Goal: Obtain resource: Obtain resource

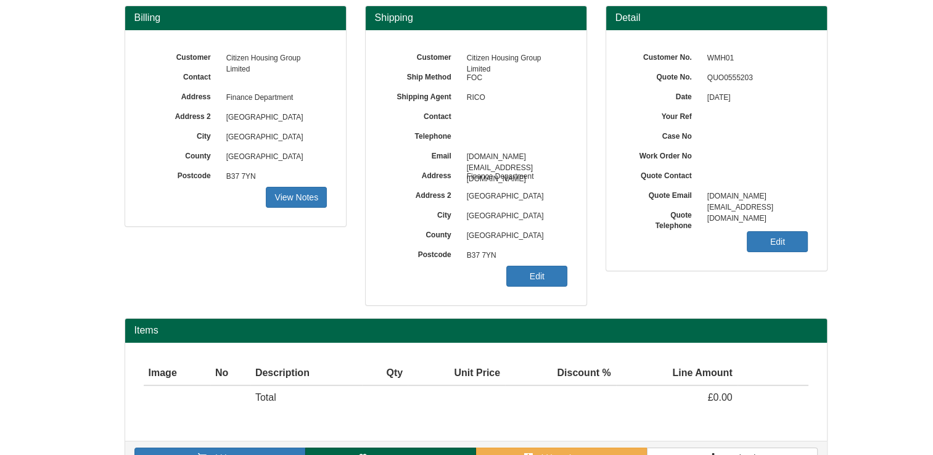
scroll to position [143, 0]
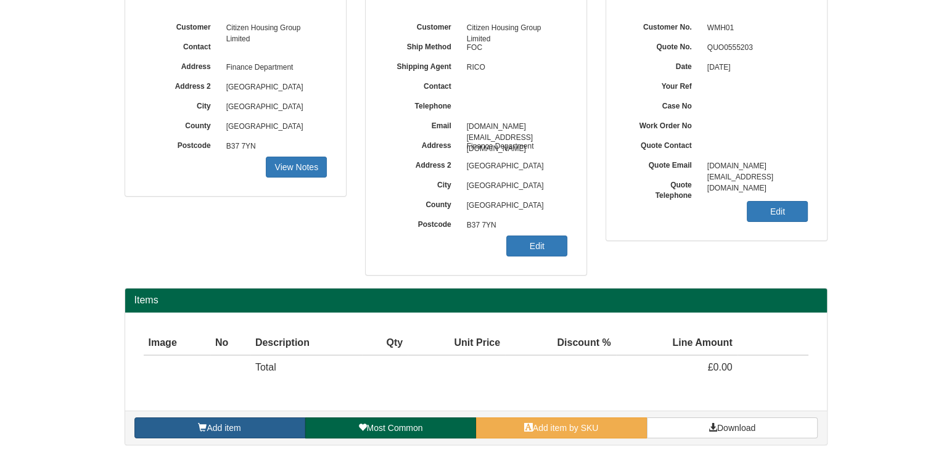
click at [271, 426] on link "Add item" at bounding box center [219, 428] width 171 height 21
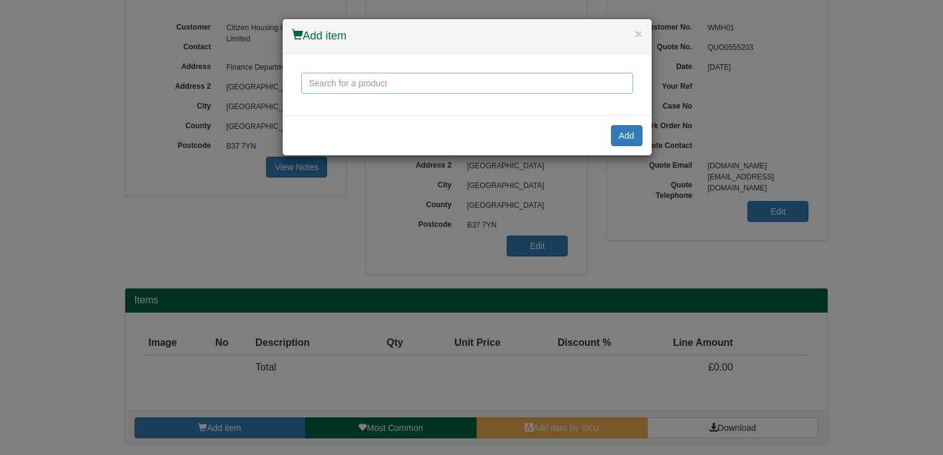
click at [371, 83] on input "text" at bounding box center [467, 83] width 332 height 21
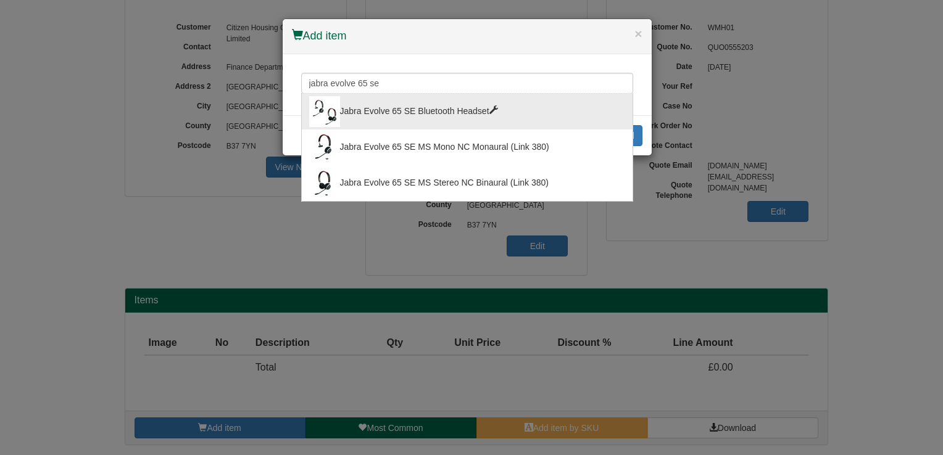
click at [439, 117] on div "Jabra Evolve 65 SE Bluetooth Headset" at bounding box center [467, 111] width 316 height 31
type input "Jabra Evolve 65 SE Bluetooth Headset"
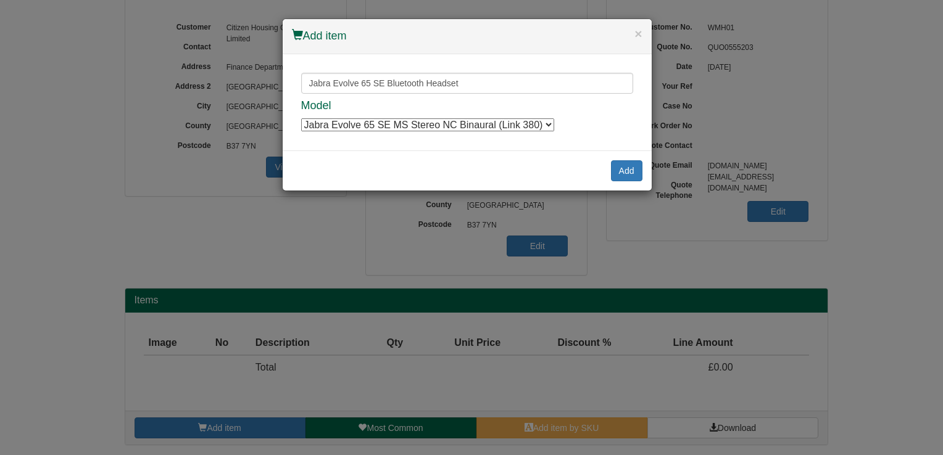
click at [437, 120] on select "Jabra Evolve 65 SE MS Stereo NC Binaural (Link 380) Jabra Evolve 65 SE MS Stere…" at bounding box center [427, 124] width 253 height 13
click at [301, 118] on select "Jabra Evolve 65 SE MS Stereo NC Binaural (Link 380) Jabra Evolve 65 SE MS Stere…" at bounding box center [427, 124] width 253 height 13
click at [626, 169] on button "Add" at bounding box center [626, 170] width 31 height 21
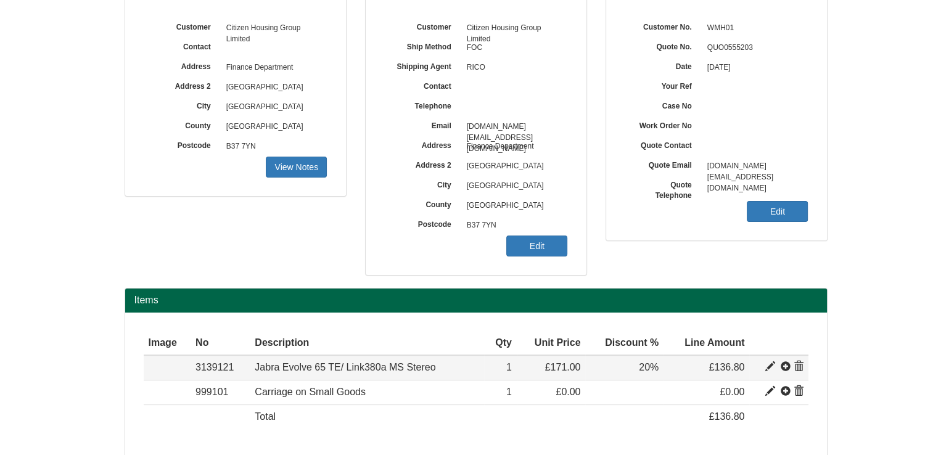
click at [801, 367] on span at bounding box center [799, 367] width 10 height 10
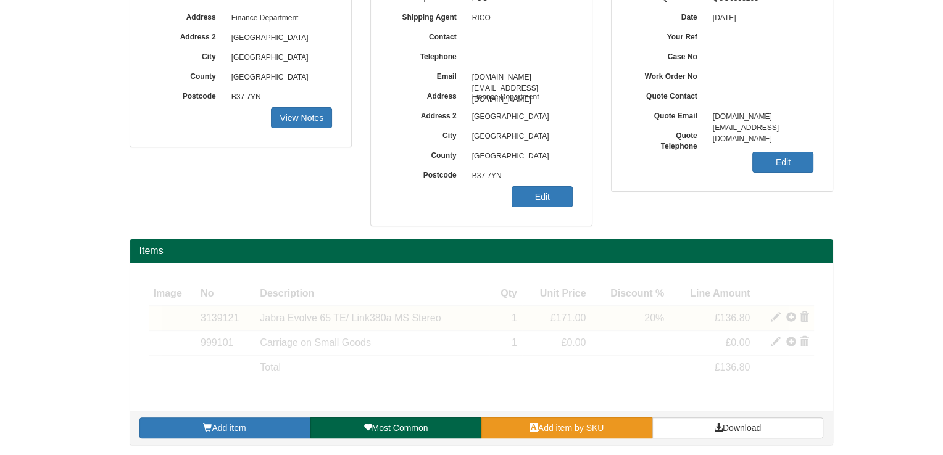
scroll to position [168, 0]
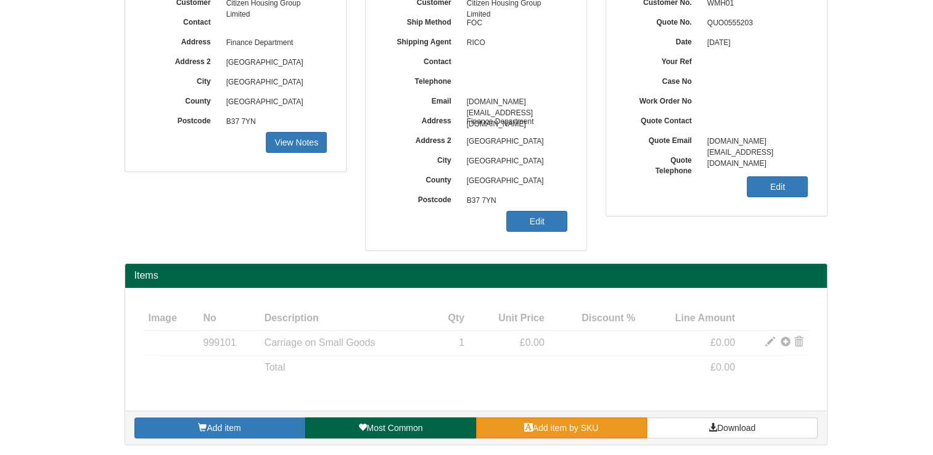
click at [629, 426] on link "Add item by SKU" at bounding box center [561, 428] width 171 height 21
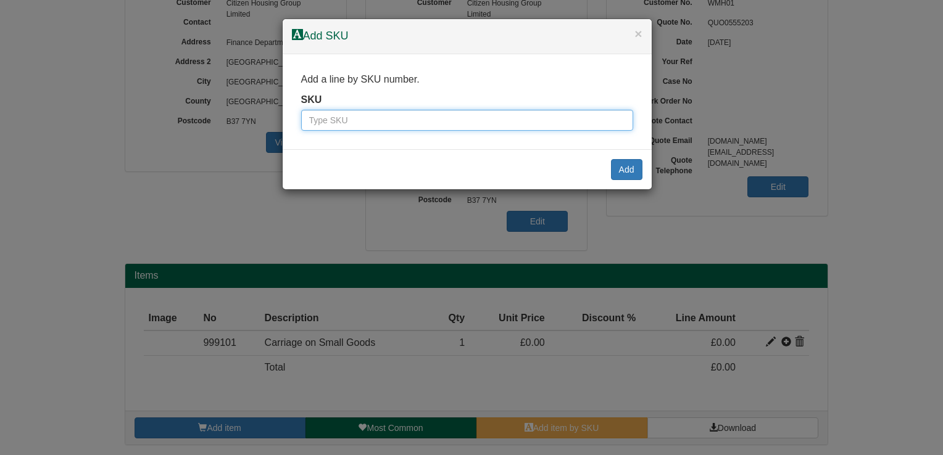
click at [346, 127] on input "text" at bounding box center [467, 120] width 332 height 21
type input "3139120"
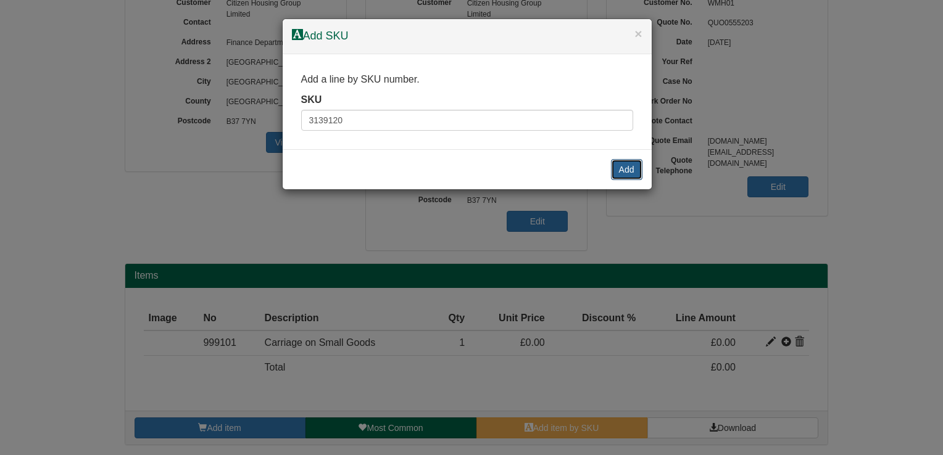
click at [633, 163] on button "Add" at bounding box center [626, 169] width 31 height 21
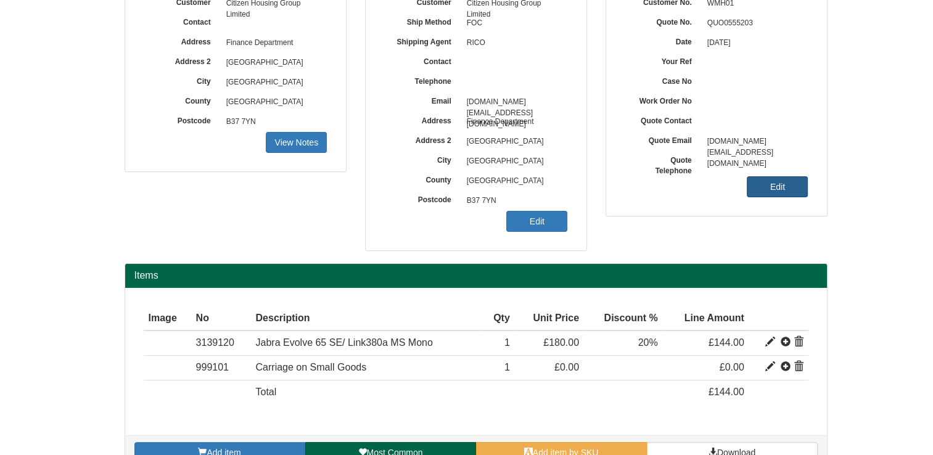
click at [759, 192] on link "Edit" at bounding box center [777, 186] width 61 height 21
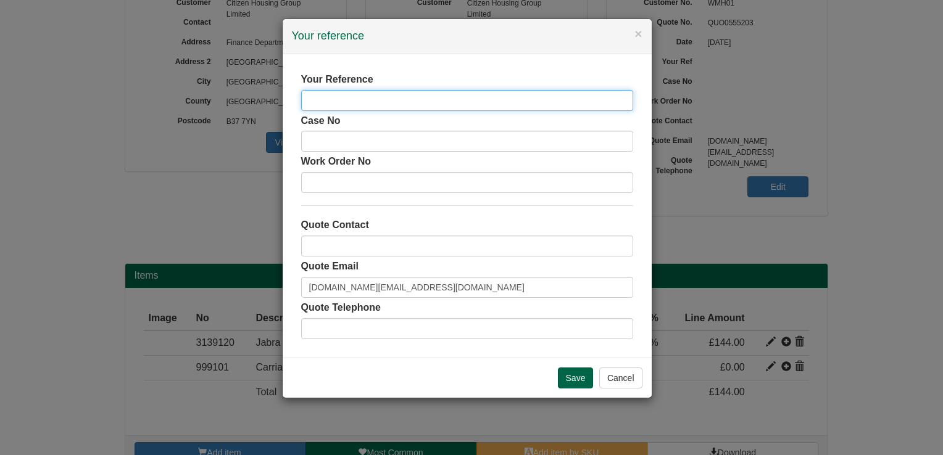
click at [507, 101] on input "text" at bounding box center [467, 100] width 332 height 21
type input "[PERSON_NAME]"
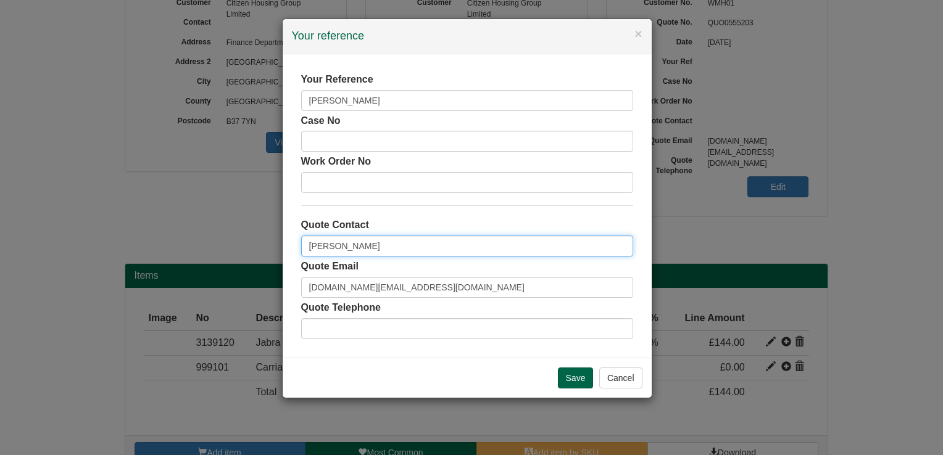
type input "[PERSON_NAME]"
type input "07811661500"
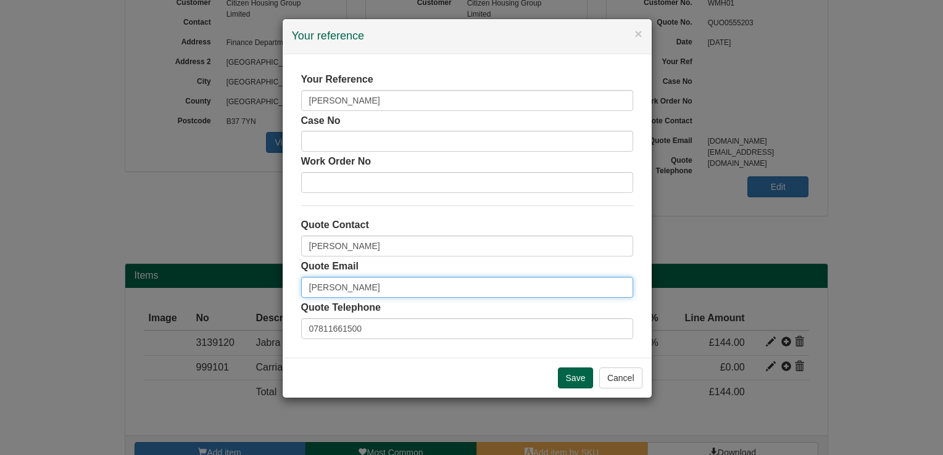
type input "[PERSON_NAME][EMAIL_ADDRESS][PERSON_NAME][DOMAIN_NAME]"
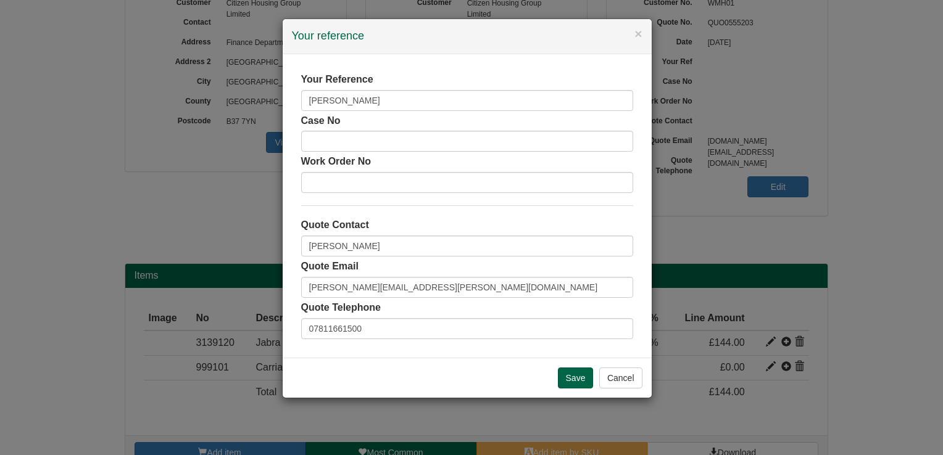
click at [579, 365] on div "Save Cancel" at bounding box center [467, 378] width 369 height 40
click at [577, 369] on input "Save" at bounding box center [576, 378] width 36 height 21
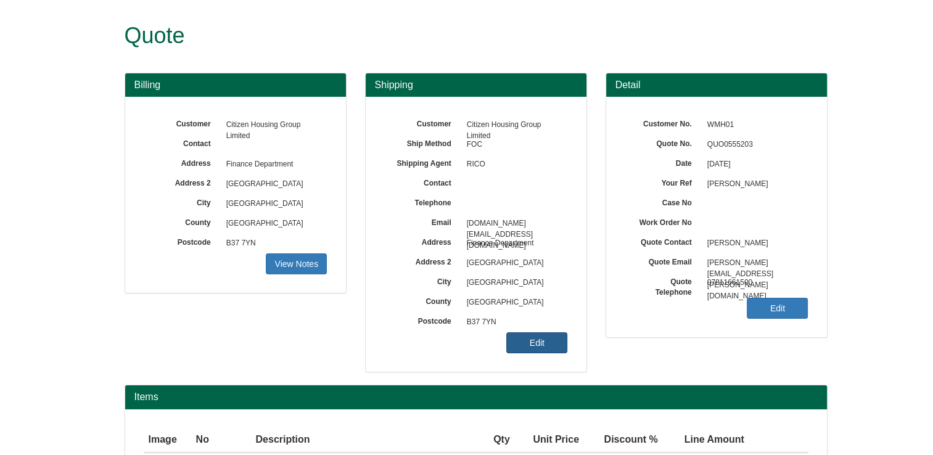
click at [559, 339] on link "Edit" at bounding box center [536, 342] width 61 height 21
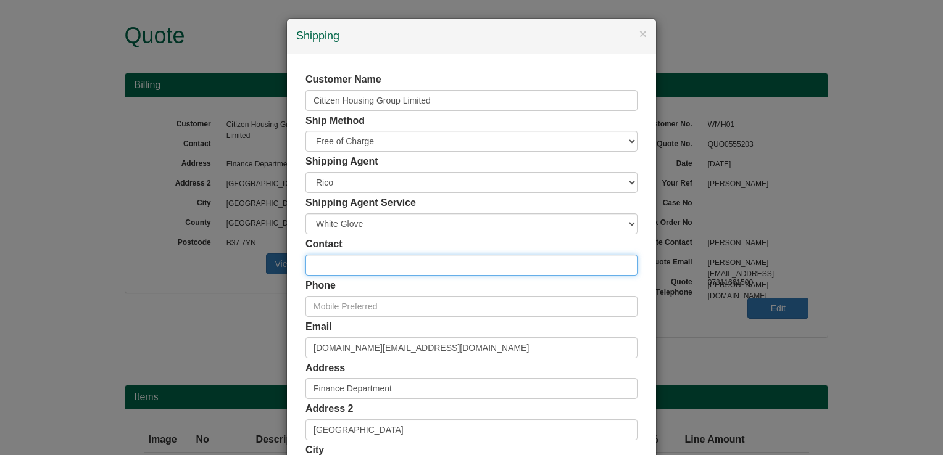
click at [421, 270] on input "text" at bounding box center [471, 265] width 332 height 21
type input "[PERSON_NAME]"
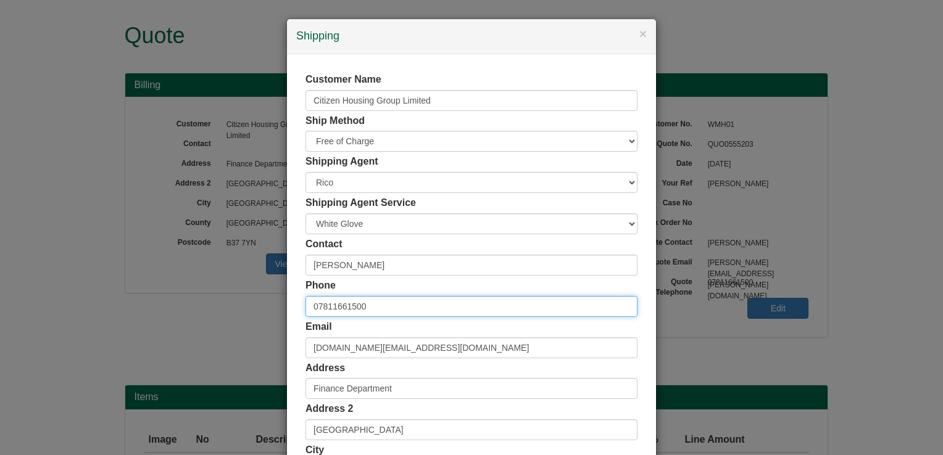
type input "07811661500"
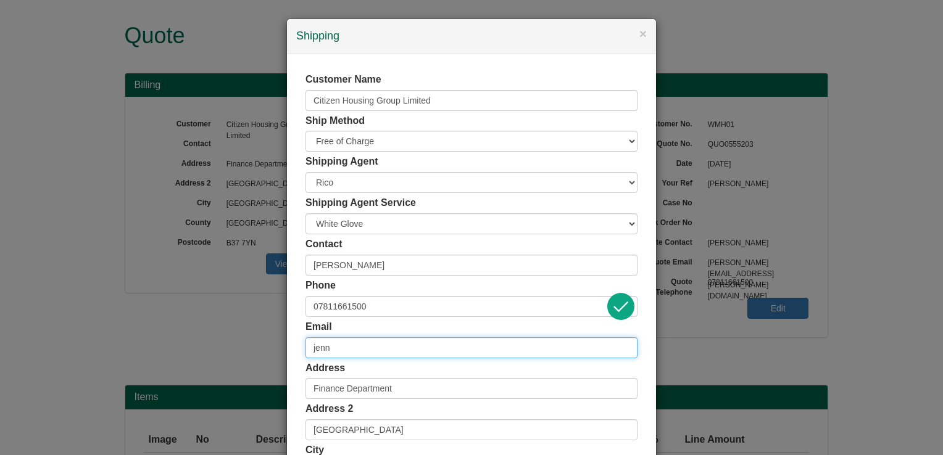
type input "[PERSON_NAME][EMAIL_ADDRESS][PERSON_NAME][DOMAIN_NAME]"
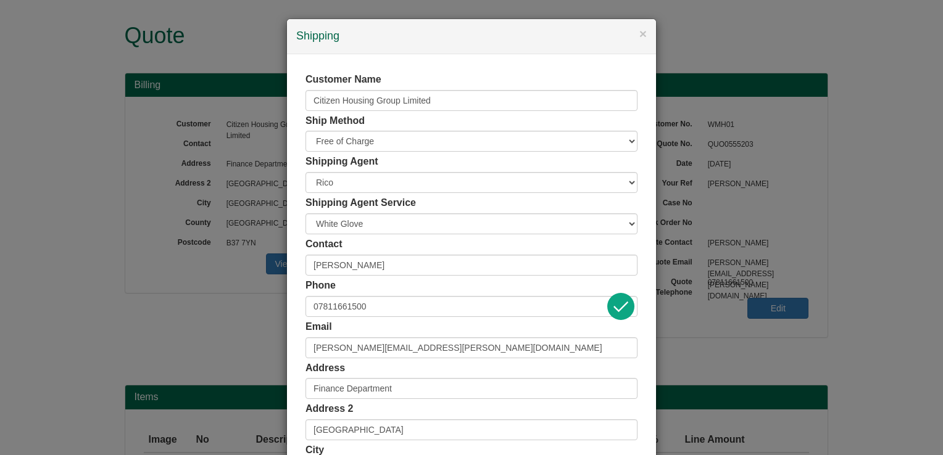
click at [460, 290] on div "Phone [PHONE_NUMBER]" at bounding box center [471, 298] width 332 height 38
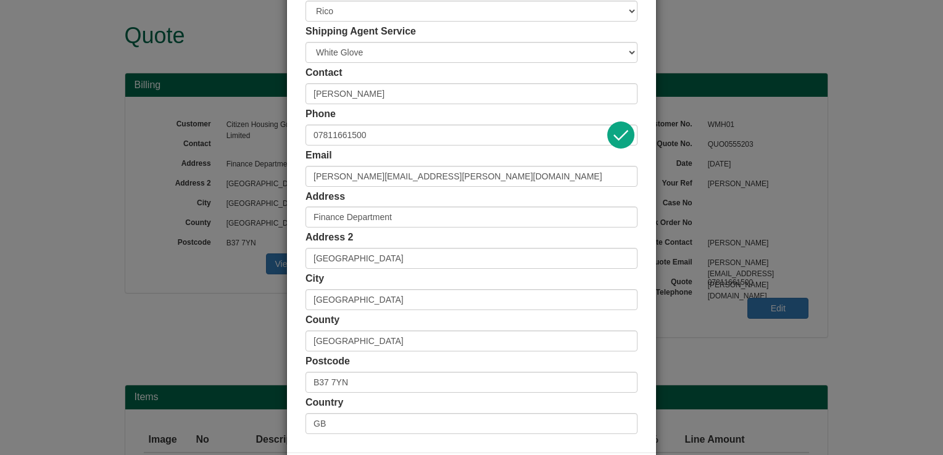
scroll to position [222, 0]
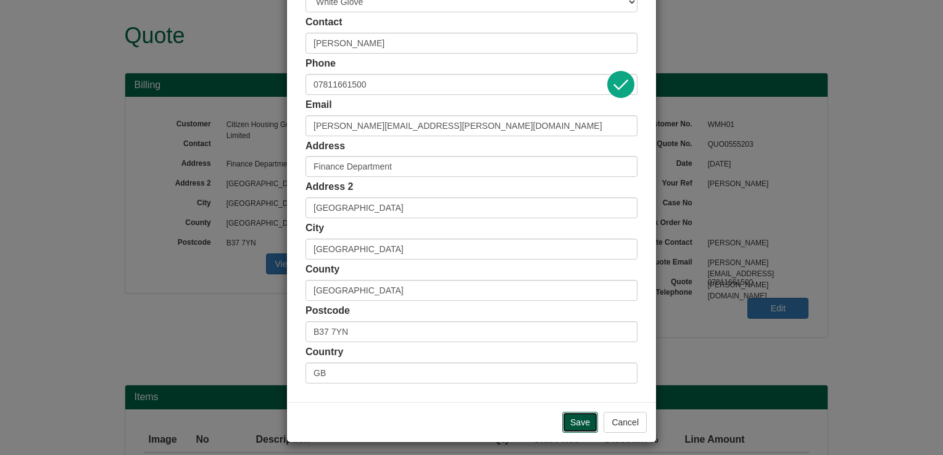
click at [567, 416] on input "Save" at bounding box center [580, 422] width 36 height 21
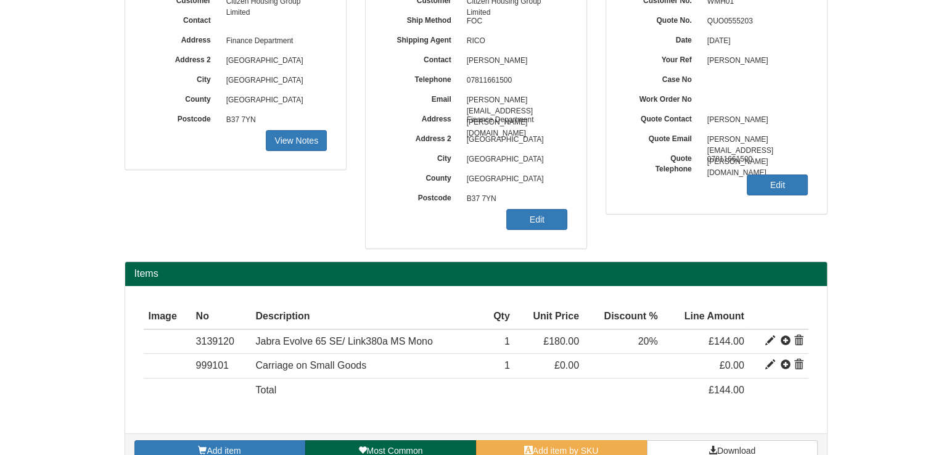
scroll to position [146, 0]
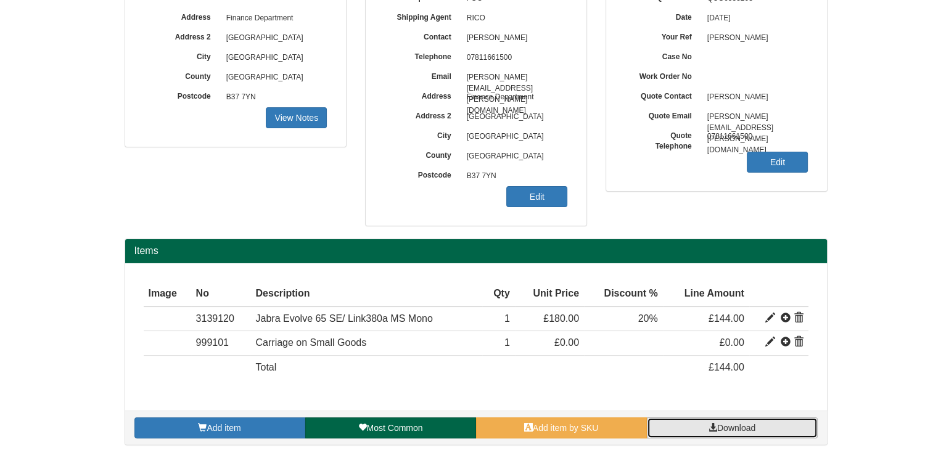
click at [745, 429] on span "Download" at bounding box center [736, 428] width 38 height 10
